Goal: Task Accomplishment & Management: Manage account settings

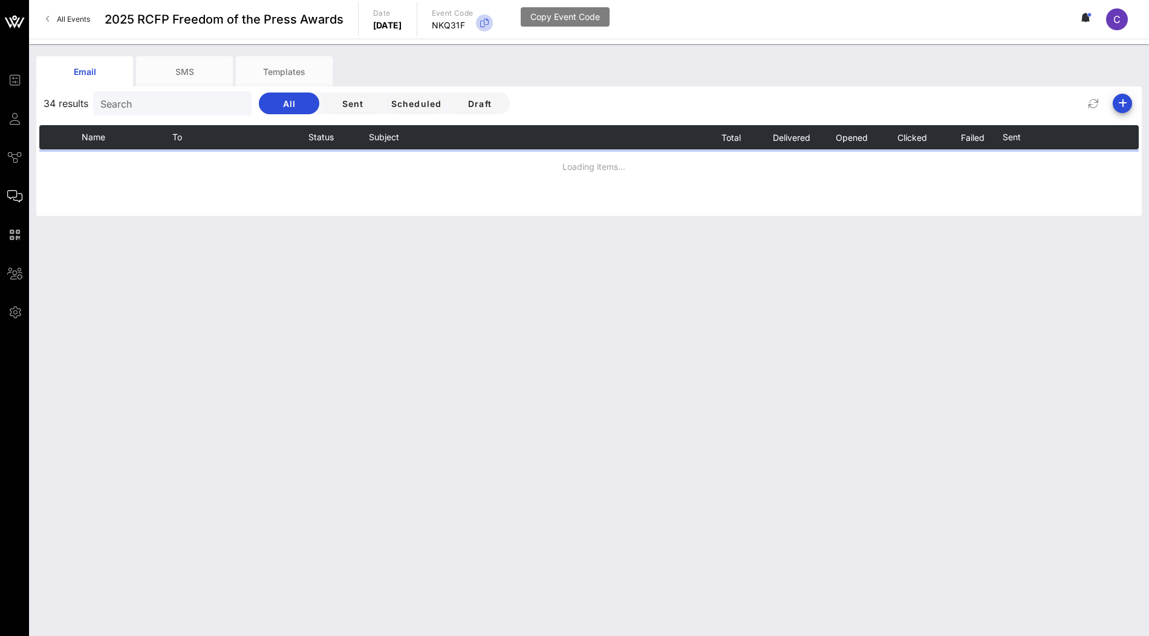
click at [492, 24] on icon "button" at bounding box center [484, 23] width 15 height 15
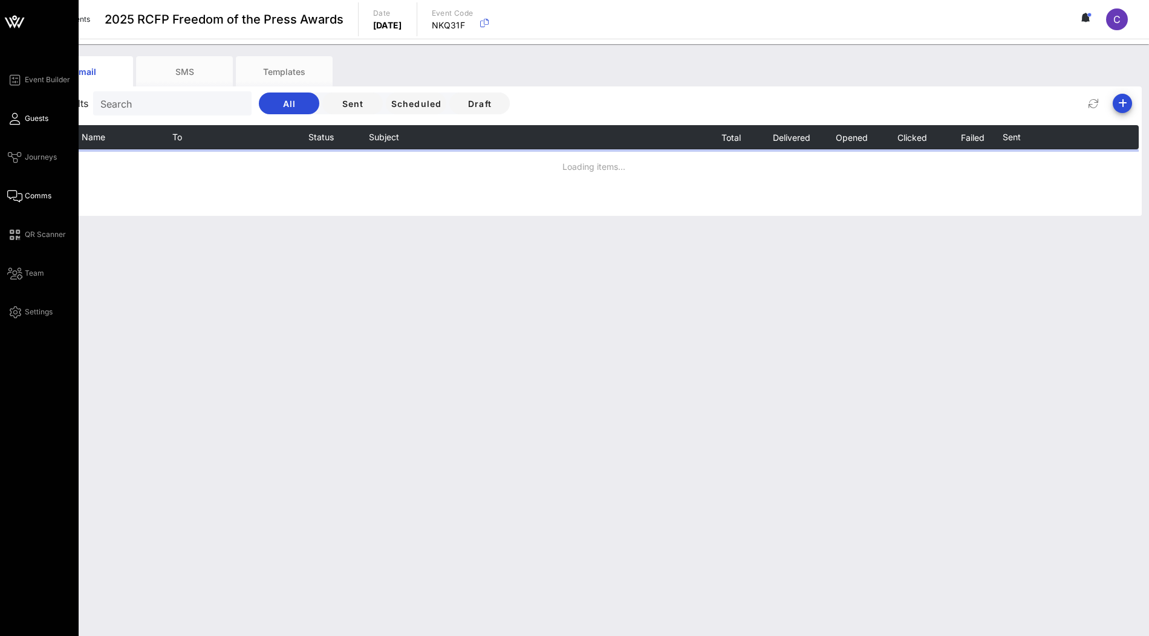
click at [30, 122] on span "Guests" at bounding box center [37, 118] width 24 height 11
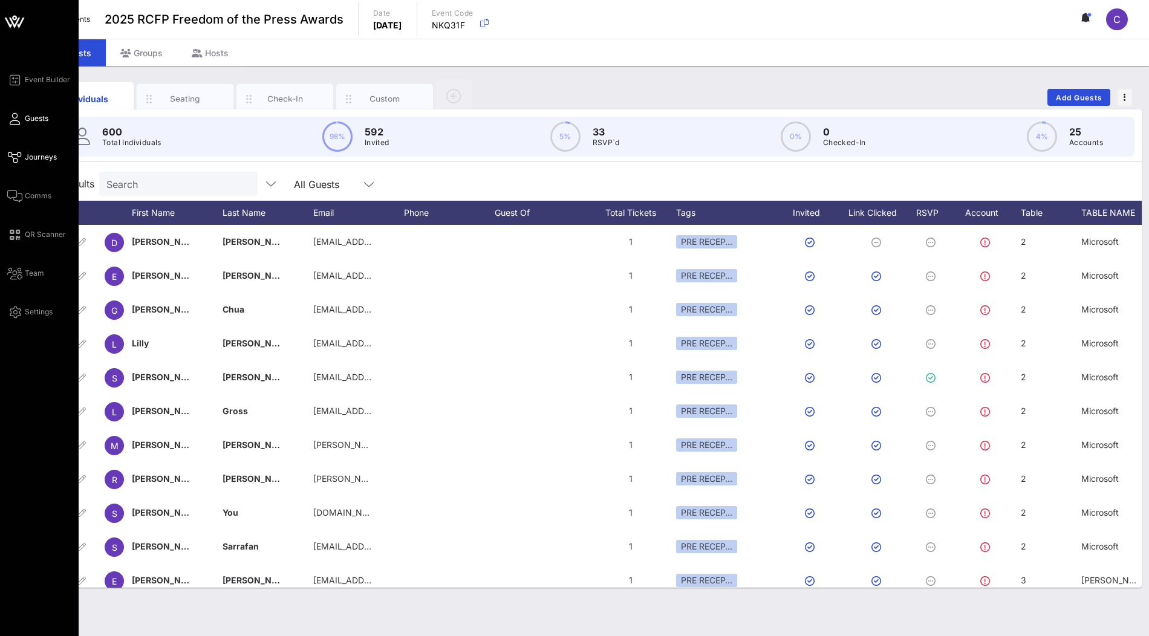
click at [29, 158] on span "Journeys" at bounding box center [41, 157] width 32 height 11
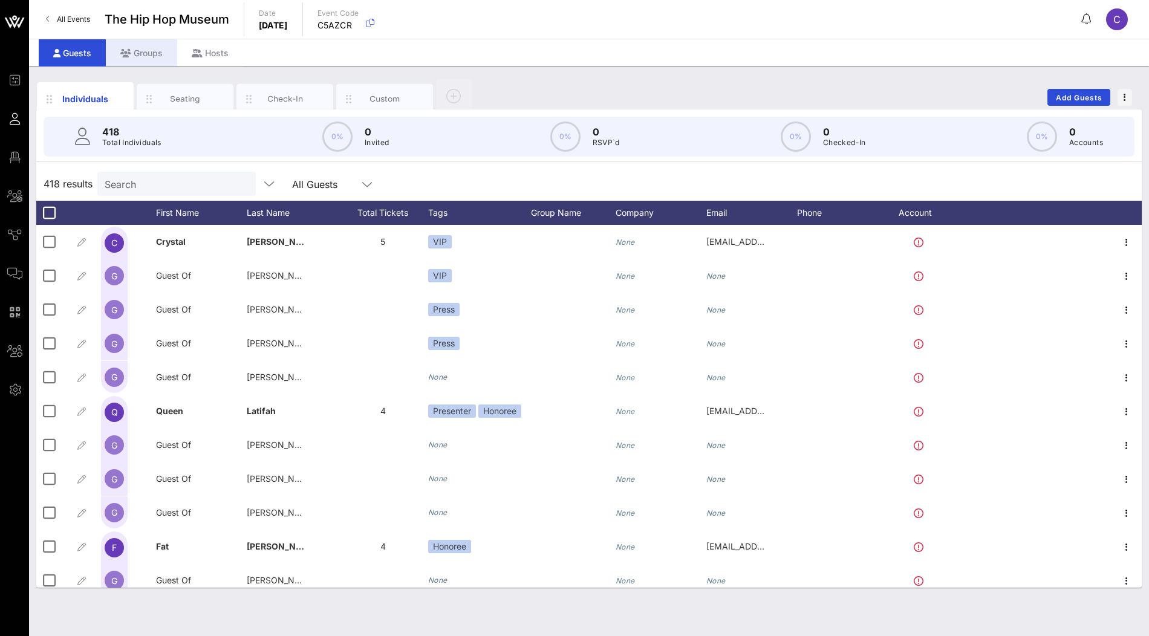
click at [146, 59] on div "Groups" at bounding box center [141, 52] width 71 height 27
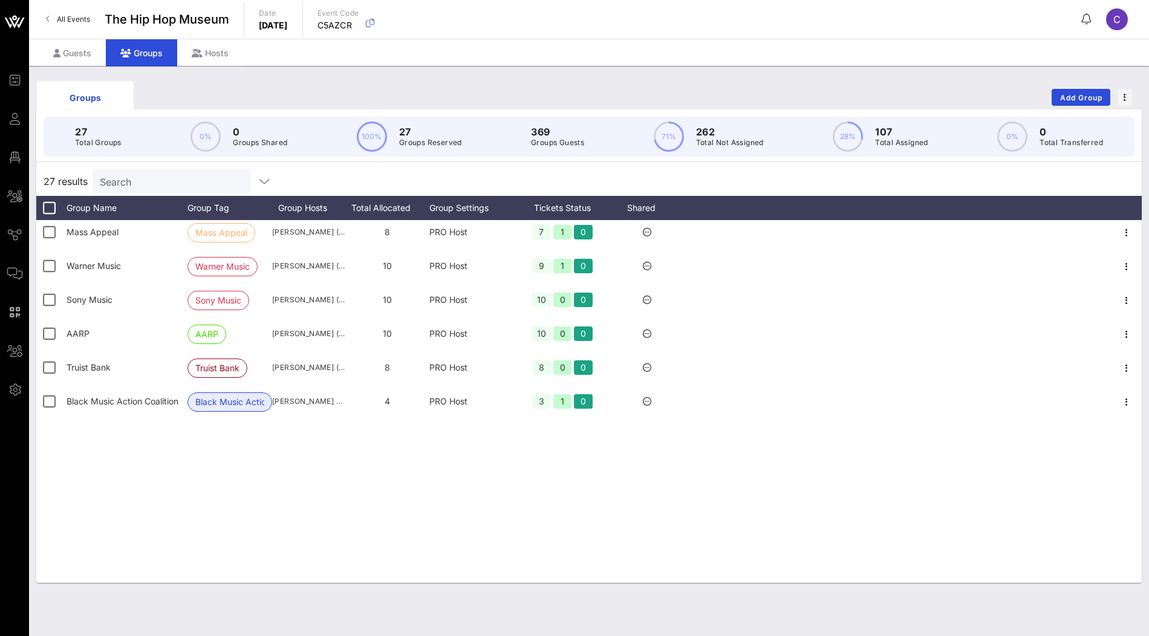
scroll to position [551, 0]
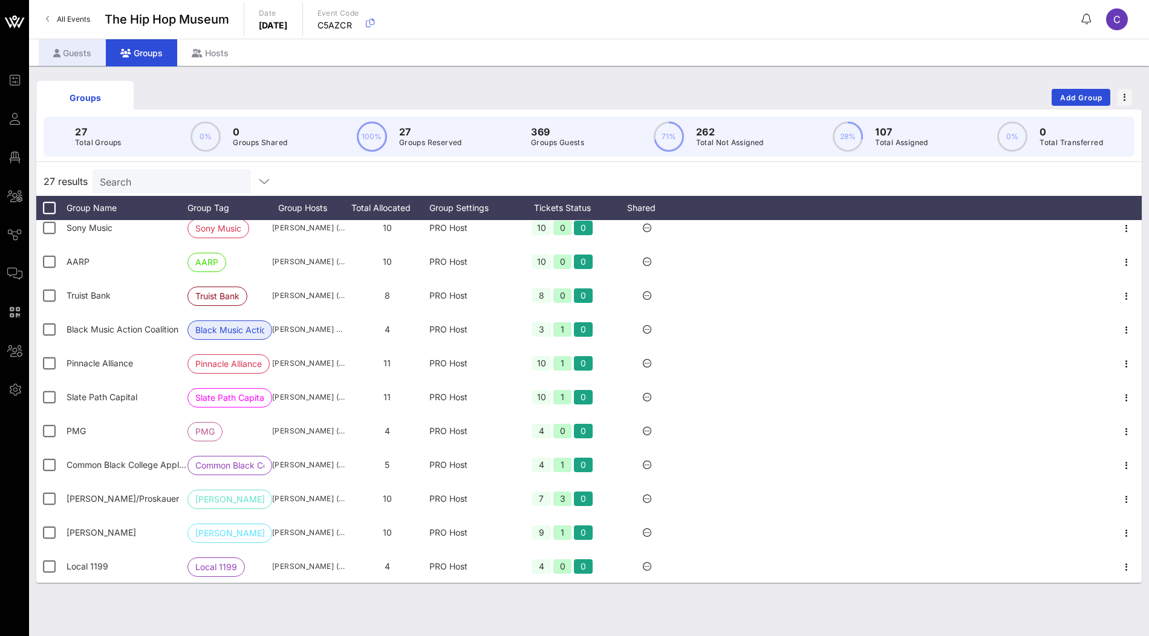
click at [79, 58] on div "Guests" at bounding box center [72, 52] width 67 height 27
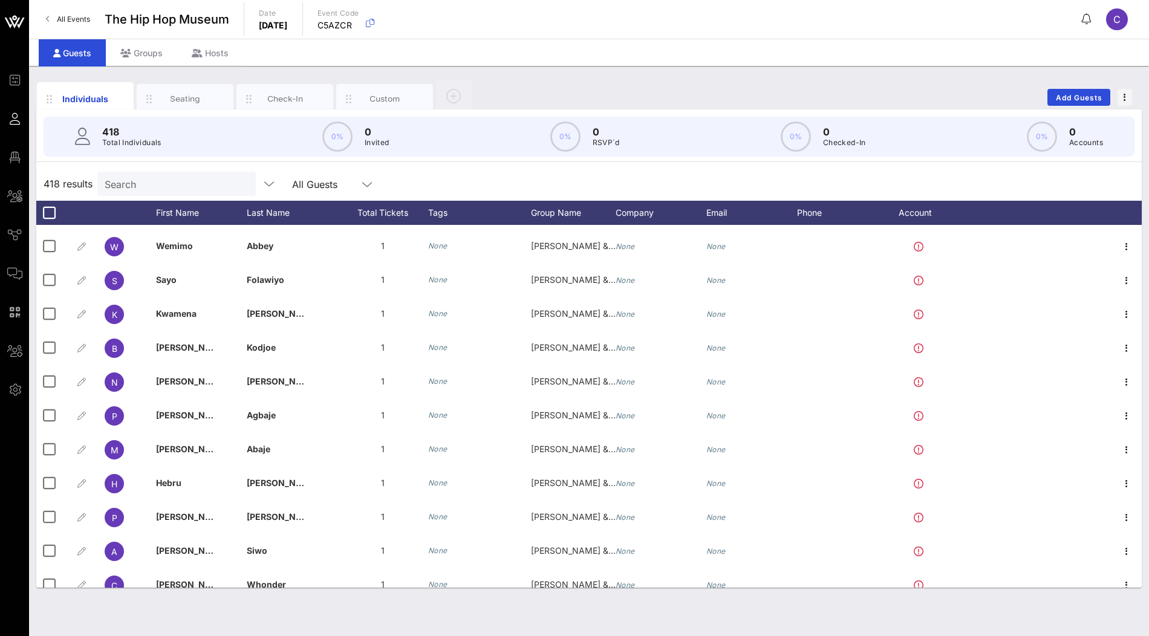
scroll to position [4716, 0]
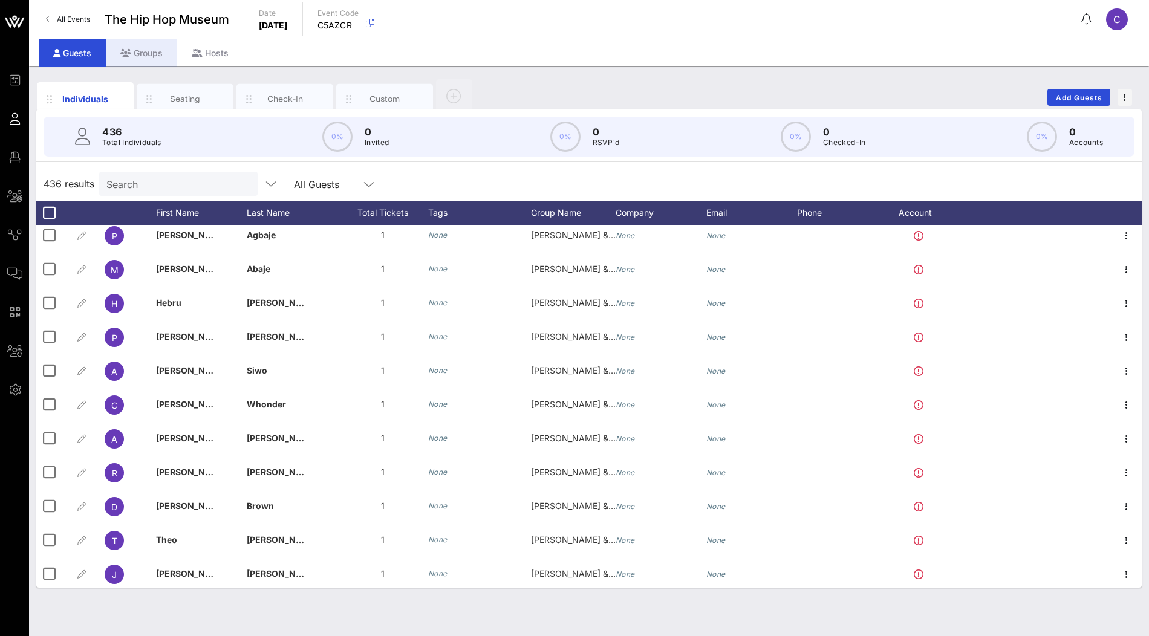
click at [150, 56] on div "Groups" at bounding box center [141, 52] width 71 height 27
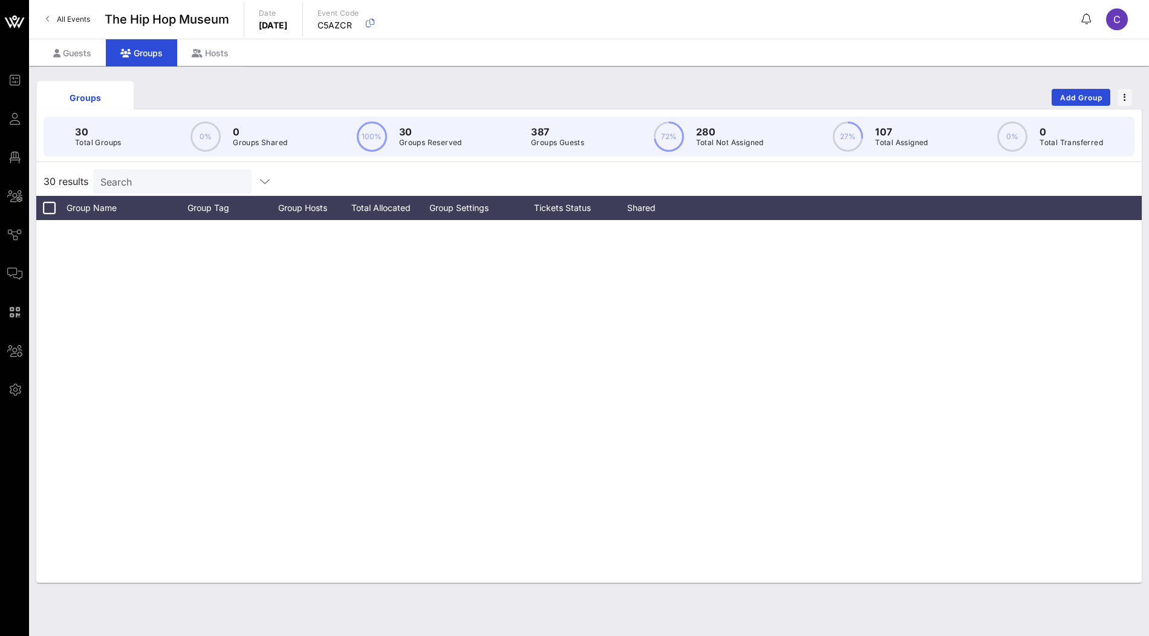
scroll to position [551, 0]
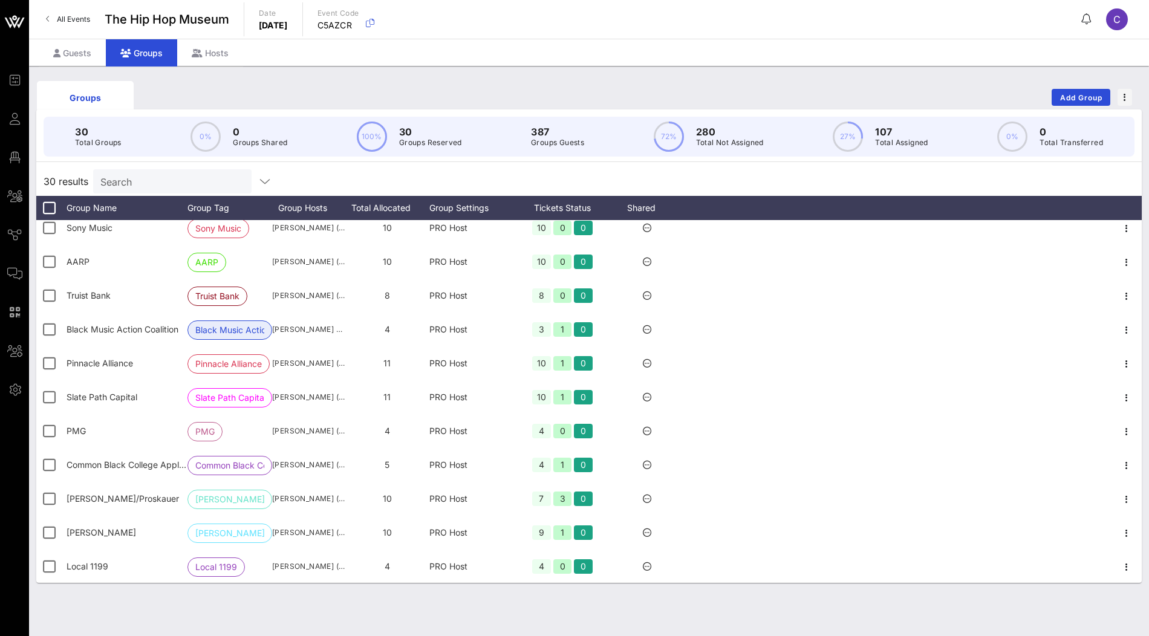
click at [172, 189] on div "Search" at bounding box center [171, 181] width 142 height 24
paste input "Grand Street Settlement"
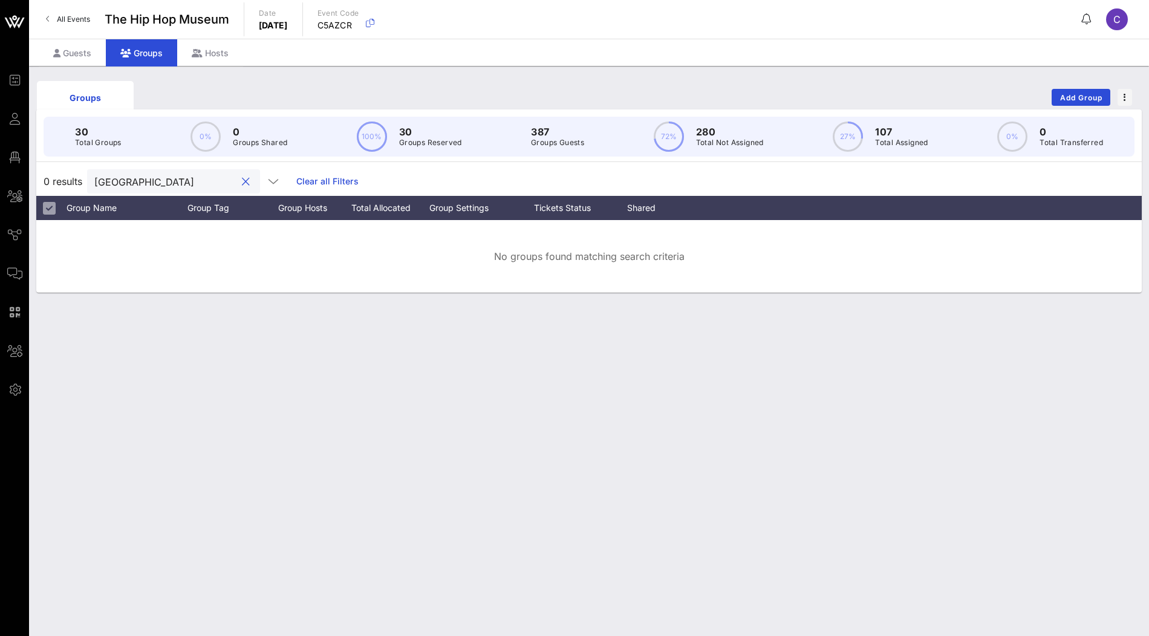
drag, startPoint x: 151, startPoint y: 181, endPoint x: 66, endPoint y: 181, distance: 84.7
click at [66, 181] on div "0 results Grand Street Settlement Clear all Filters" at bounding box center [589, 181] width 1106 height 29
click at [177, 181] on input "Grand Street Settlement" at bounding box center [165, 182] width 142 height 16
paste input "Bronx Community College"
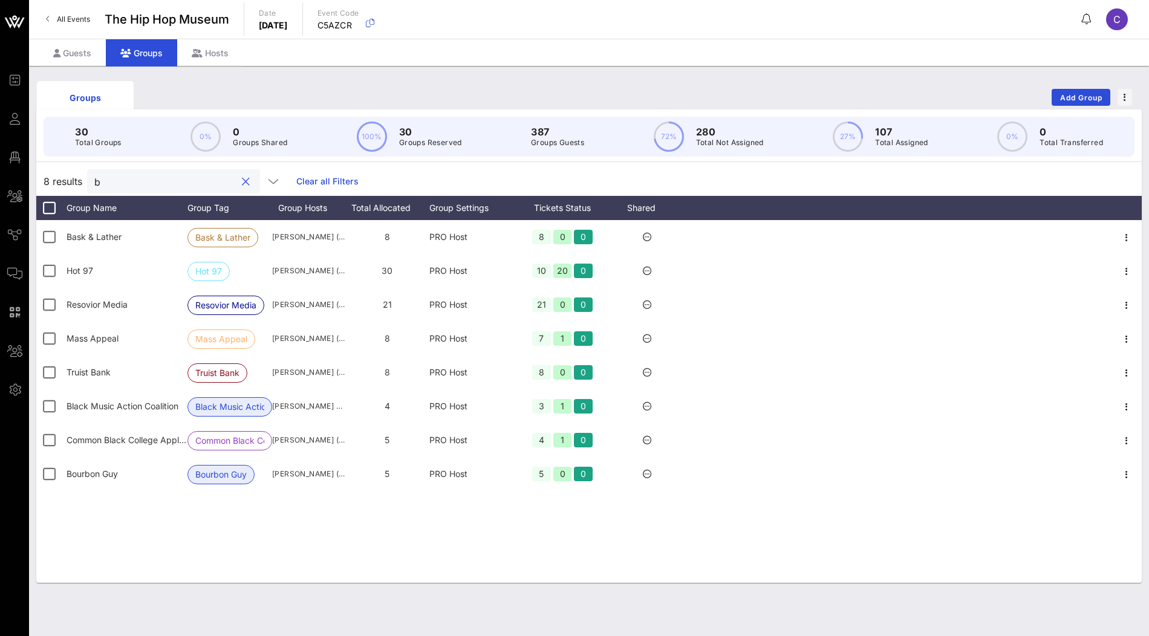
scroll to position [0, 0]
type input "bro"
